Goal: Task Accomplishment & Management: Use online tool/utility

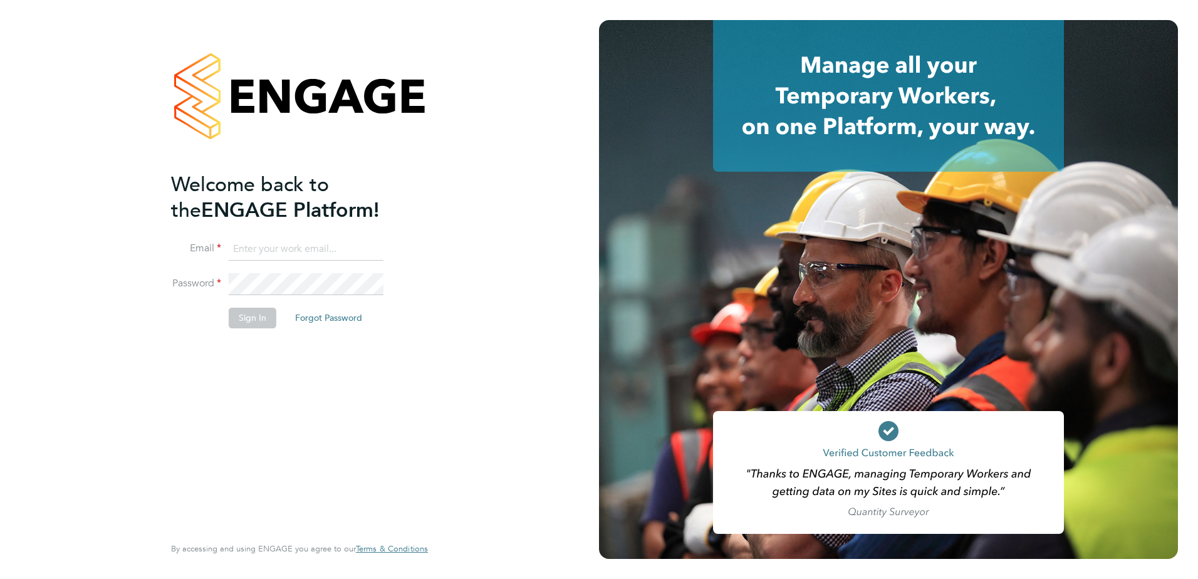
type input "mark.doyle@vistry.co.uk"
click at [247, 321] on button "Sign In" at bounding box center [253, 318] width 48 height 20
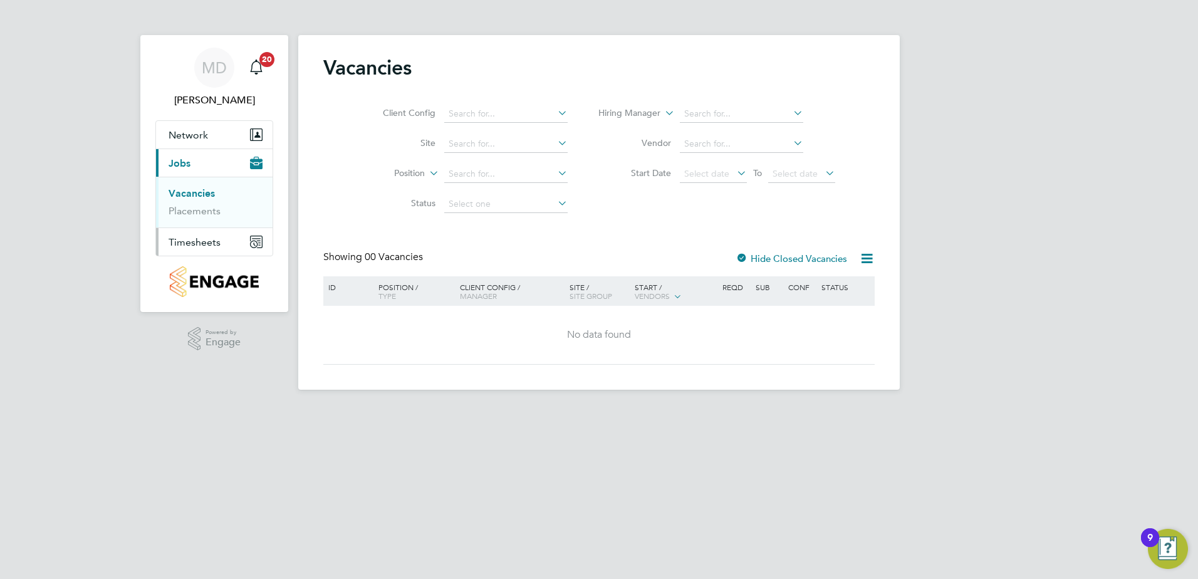
click at [189, 241] on span "Timesheets" at bounding box center [195, 242] width 52 height 12
click at [200, 189] on span "Timesheets" at bounding box center [195, 191] width 52 height 12
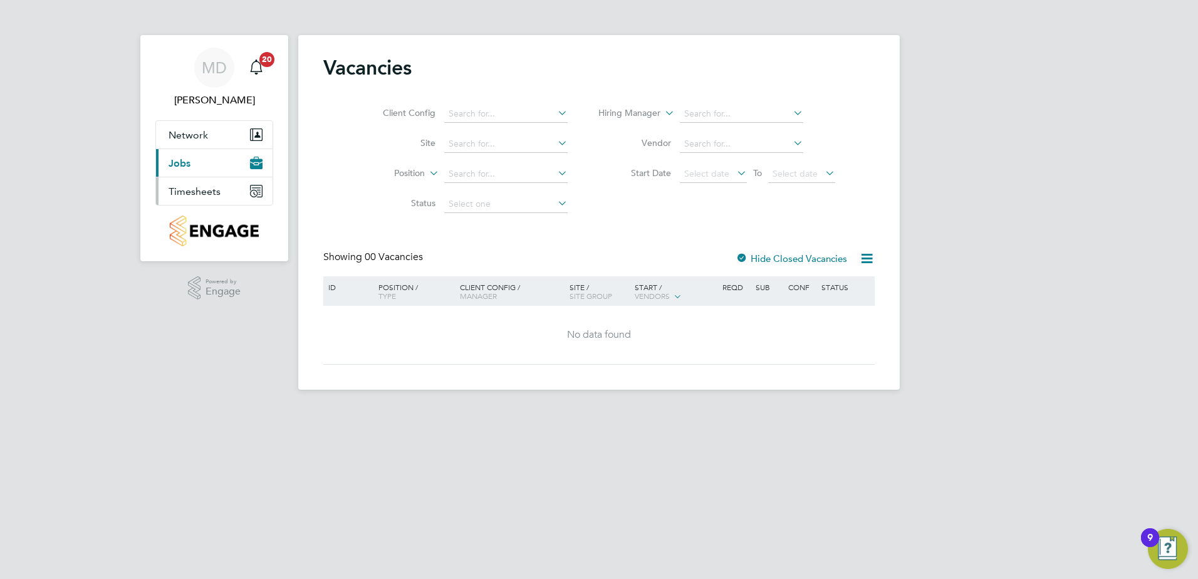
click at [197, 195] on span "Timesheets" at bounding box center [195, 191] width 52 height 12
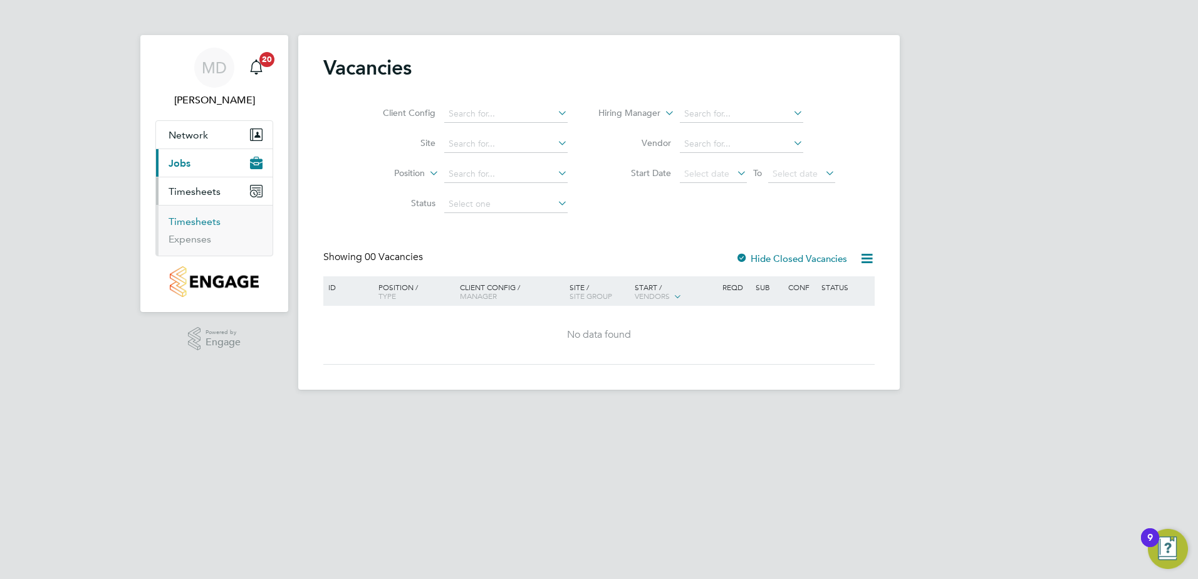
click at [193, 219] on link "Timesheets" at bounding box center [195, 222] width 52 height 12
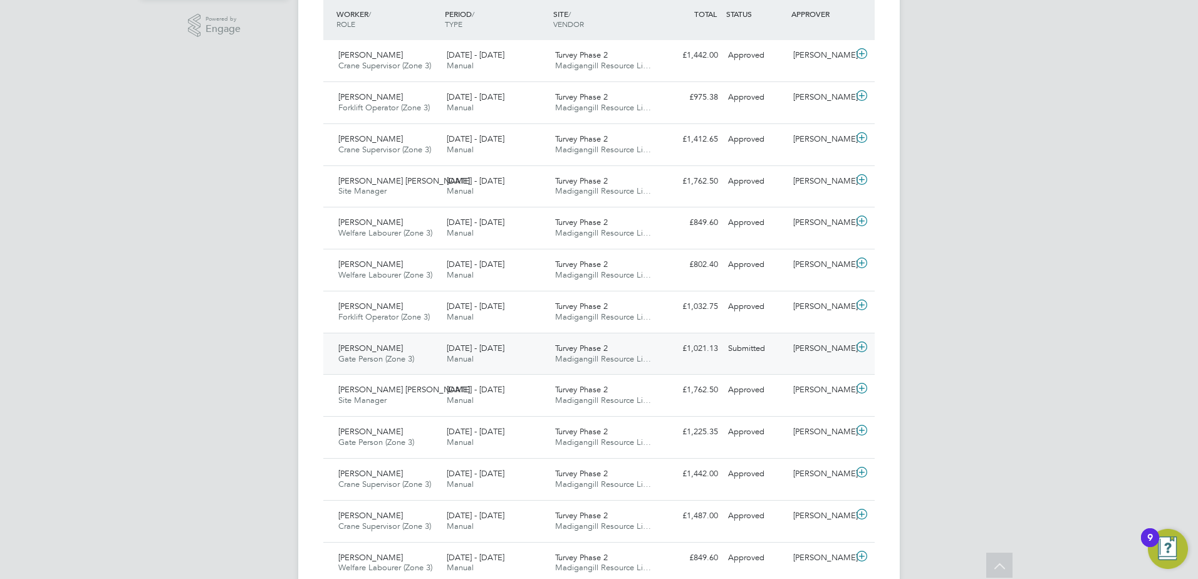
click at [360, 345] on span "[PERSON_NAME]" at bounding box center [370, 348] width 65 height 11
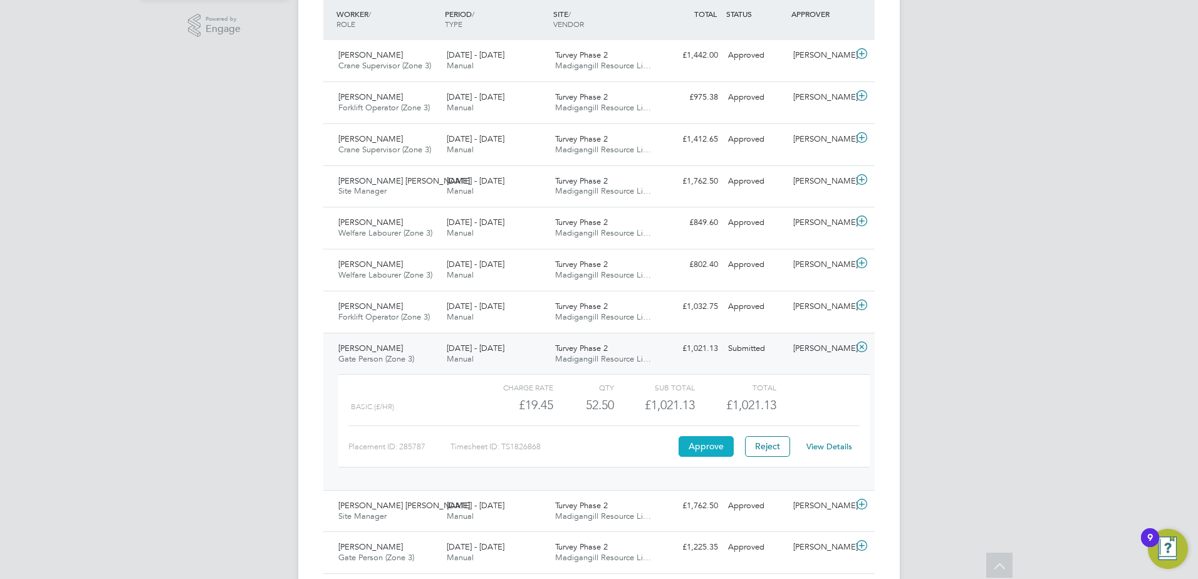
click at [707, 440] on button "Approve" at bounding box center [705, 446] width 55 height 20
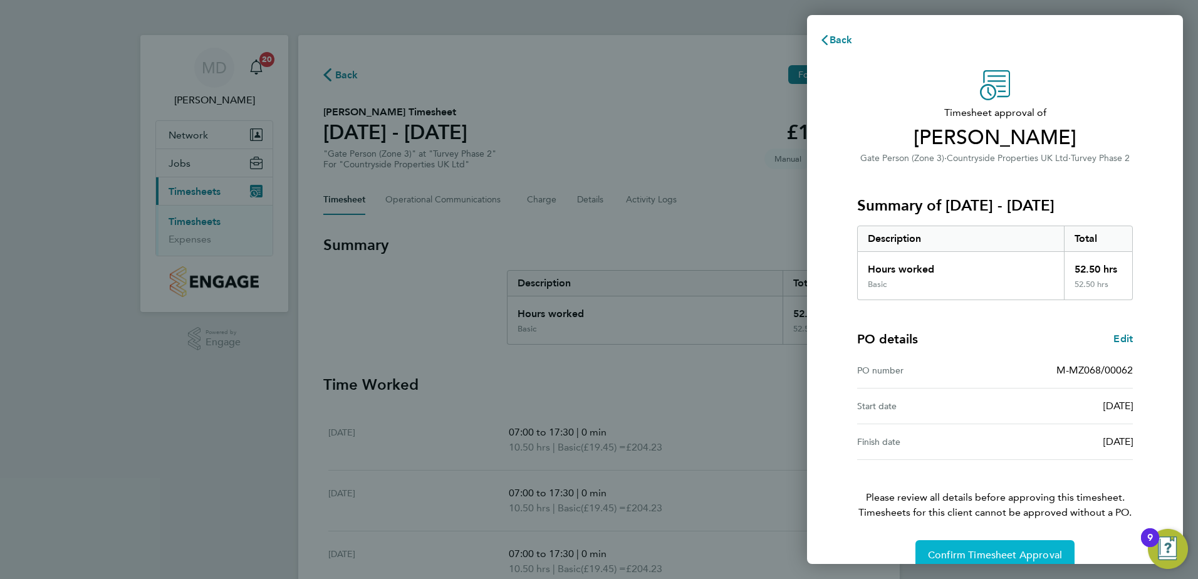
click at [979, 545] on button "Confirm Timesheet Approval" at bounding box center [994, 555] width 159 height 30
